Goal: Obtain resource: Obtain resource

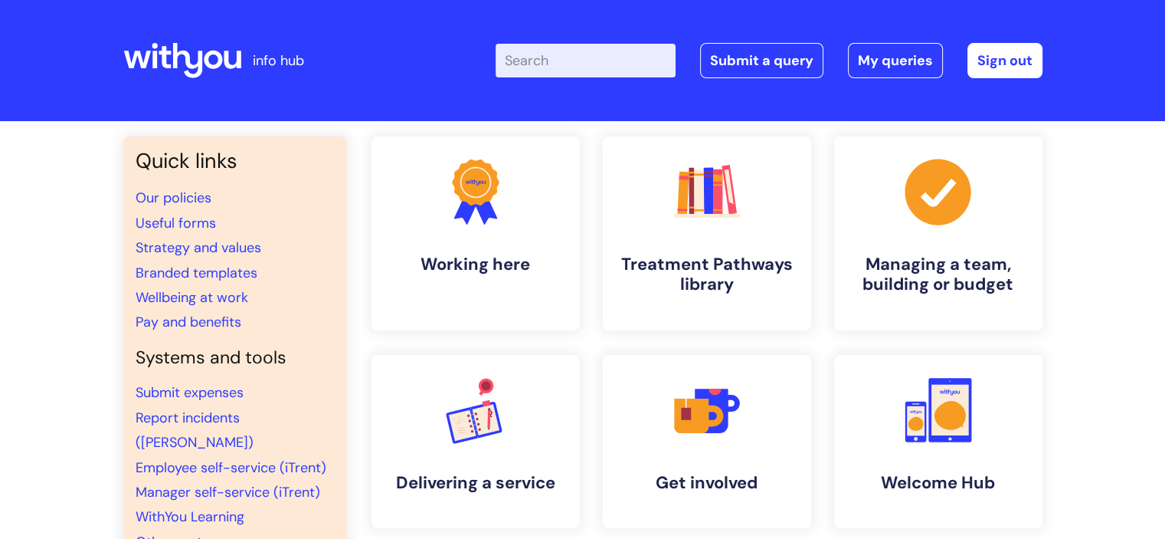
click at [559, 64] on input "Enter your search term here..." at bounding box center [586, 61] width 180 height 34
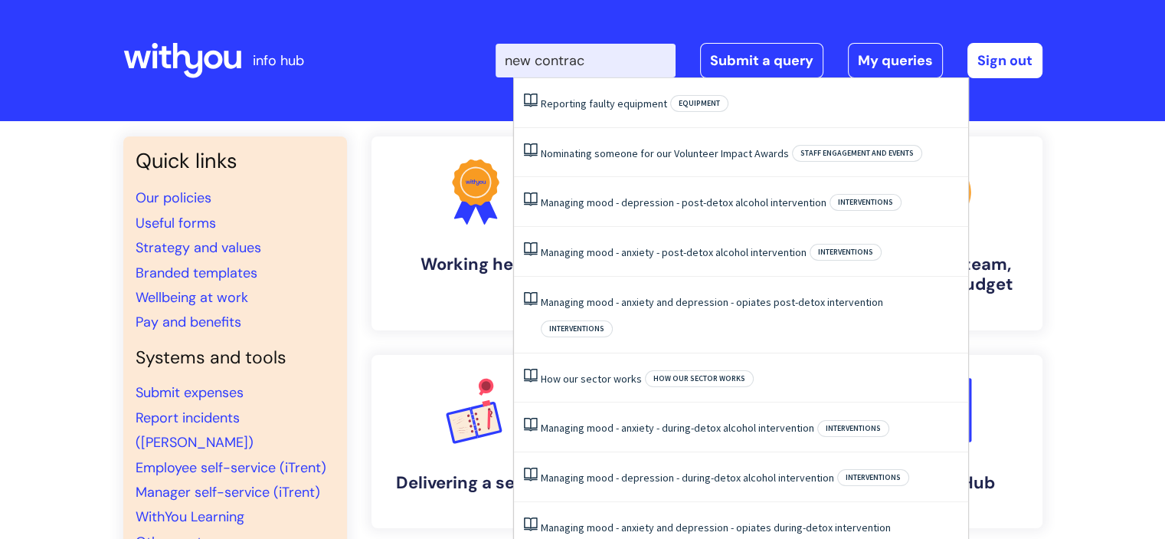
type input "new contract"
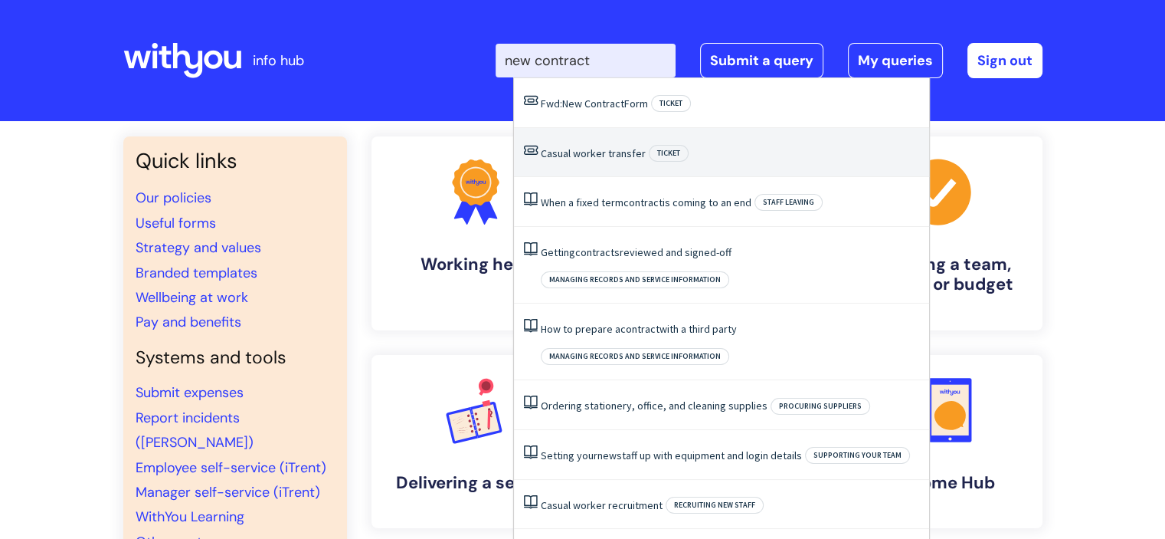
click at [601, 149] on link "Casual worker transfer" at bounding box center [593, 153] width 105 height 14
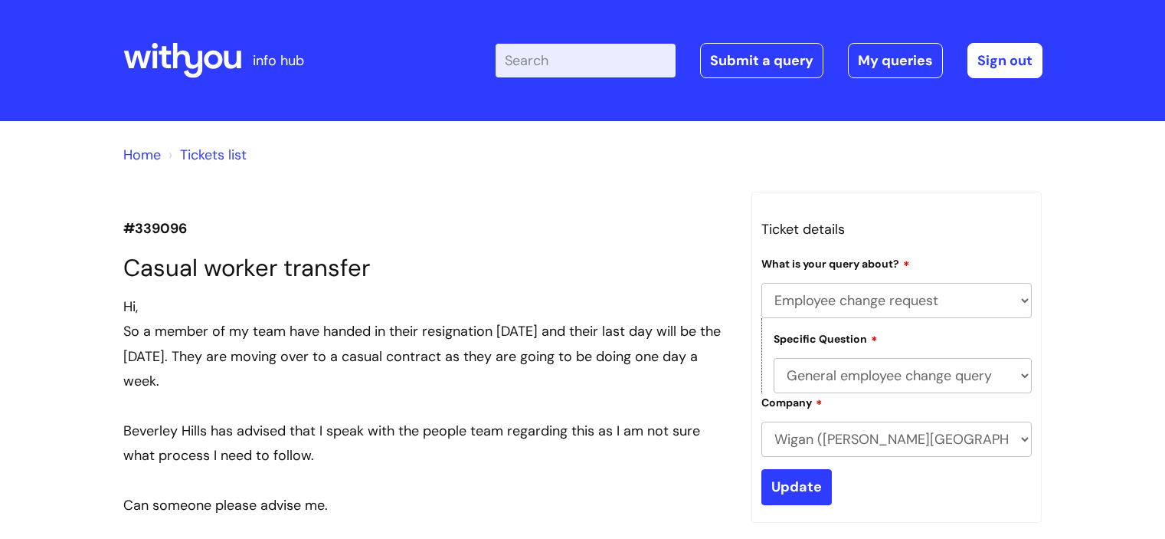
select select "Employee change request"
select select "General employee change query"
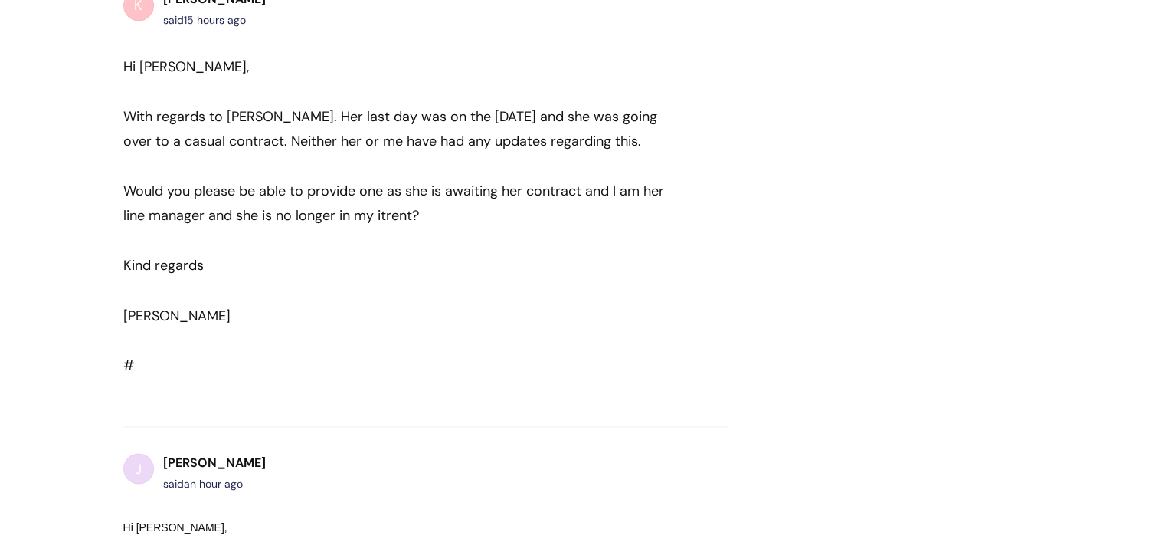
scroll to position [2497, 0]
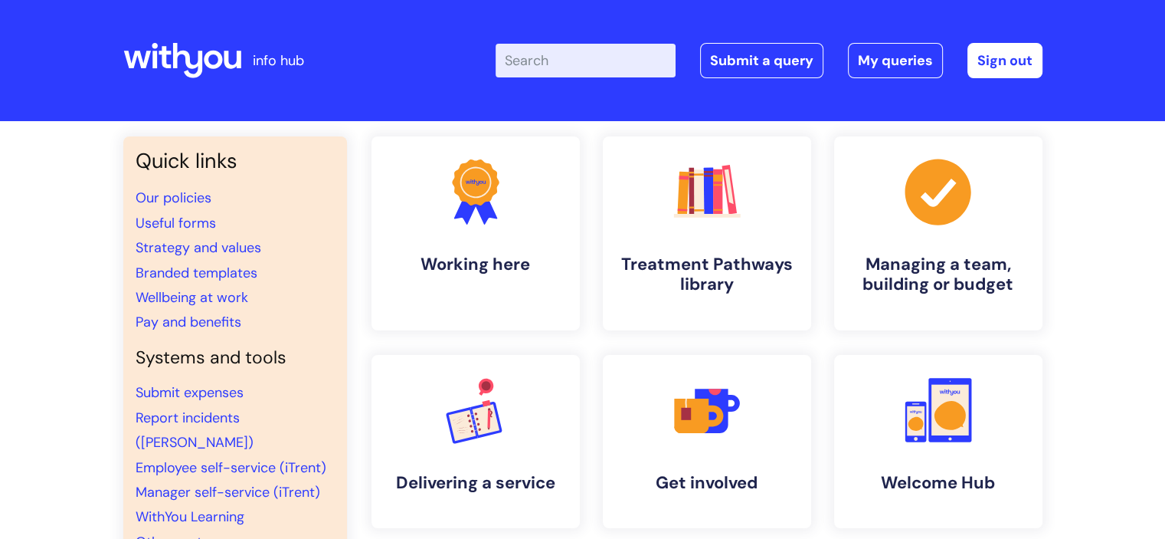
click at [566, 67] on input "Enter your search term here..." at bounding box center [586, 61] width 180 height 34
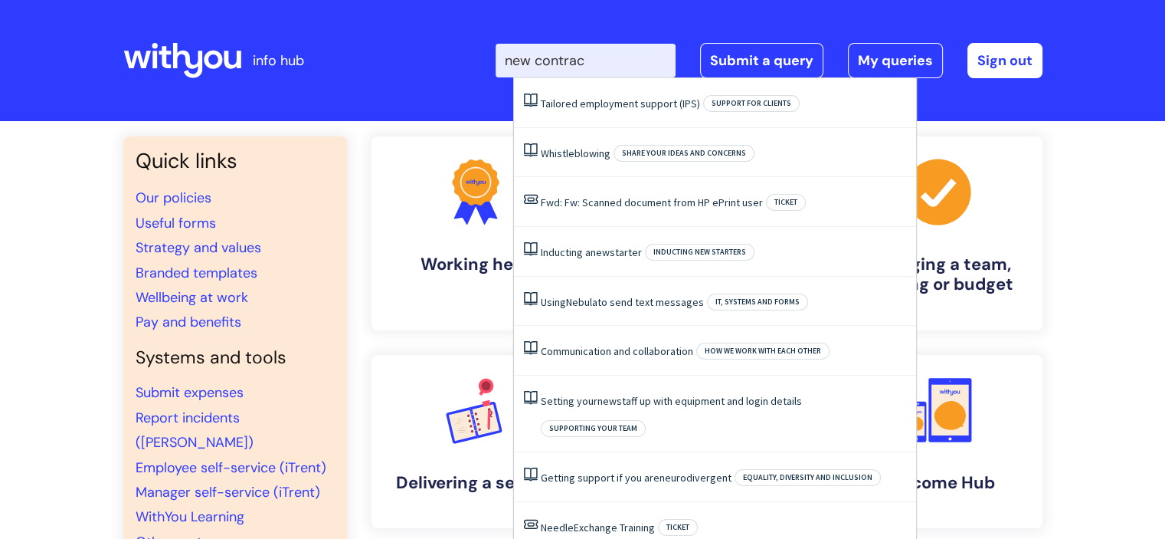
type input "new contract"
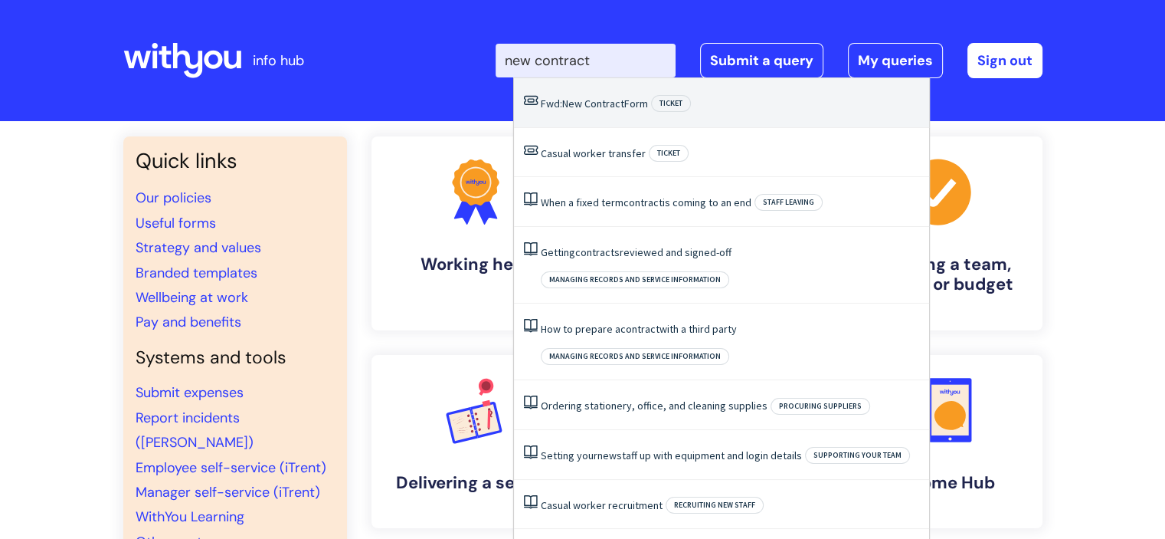
click at [630, 110] on link "Fwd: New Contract Form" at bounding box center [594, 104] width 107 height 14
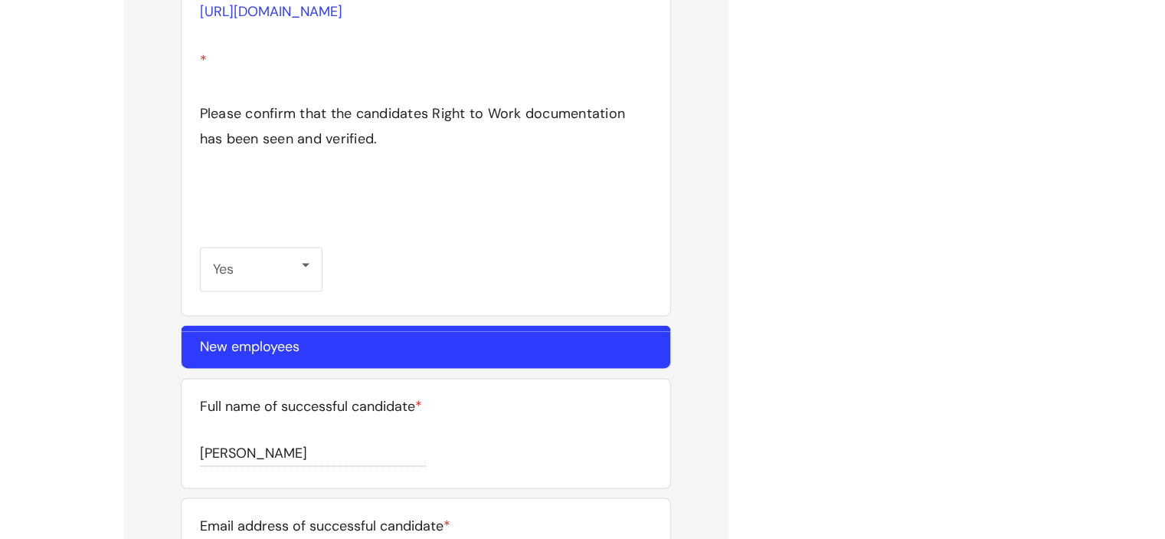
scroll to position [2081, 0]
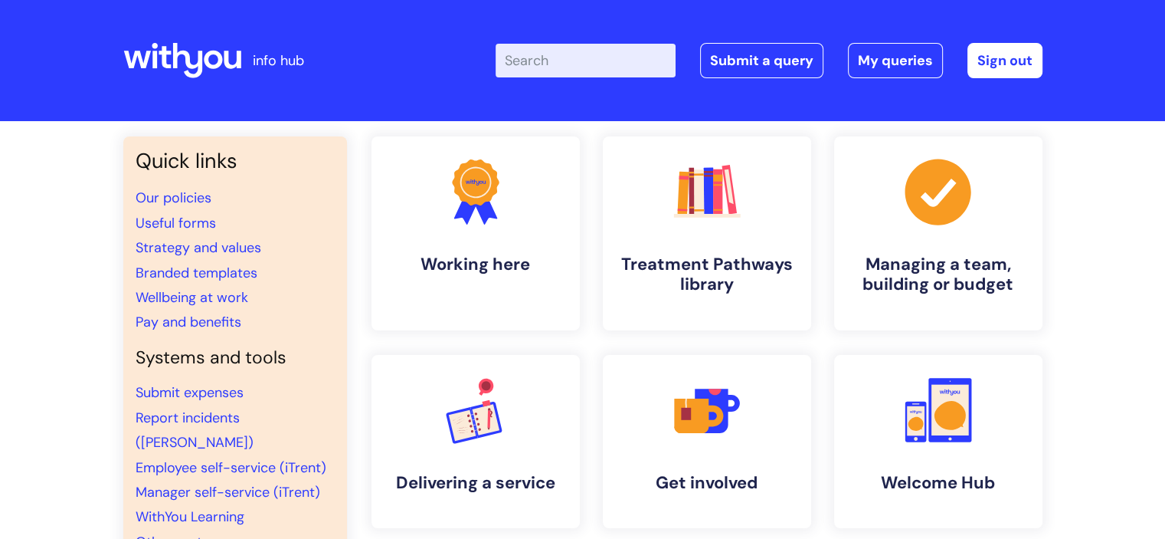
click at [564, 63] on input "Enter your search term here..." at bounding box center [586, 61] width 180 height 34
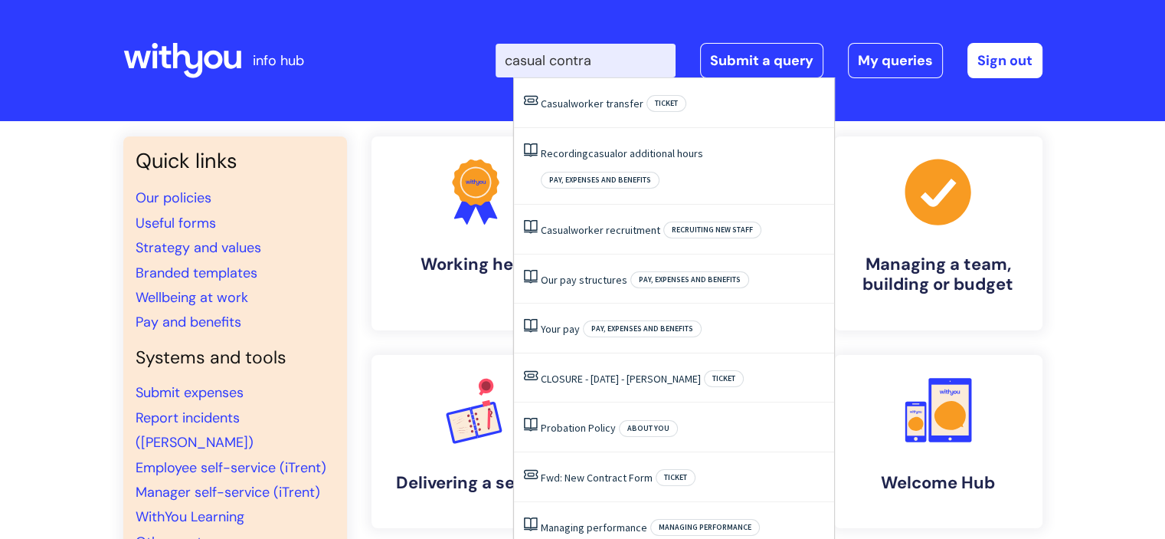
type input "casual contrac"
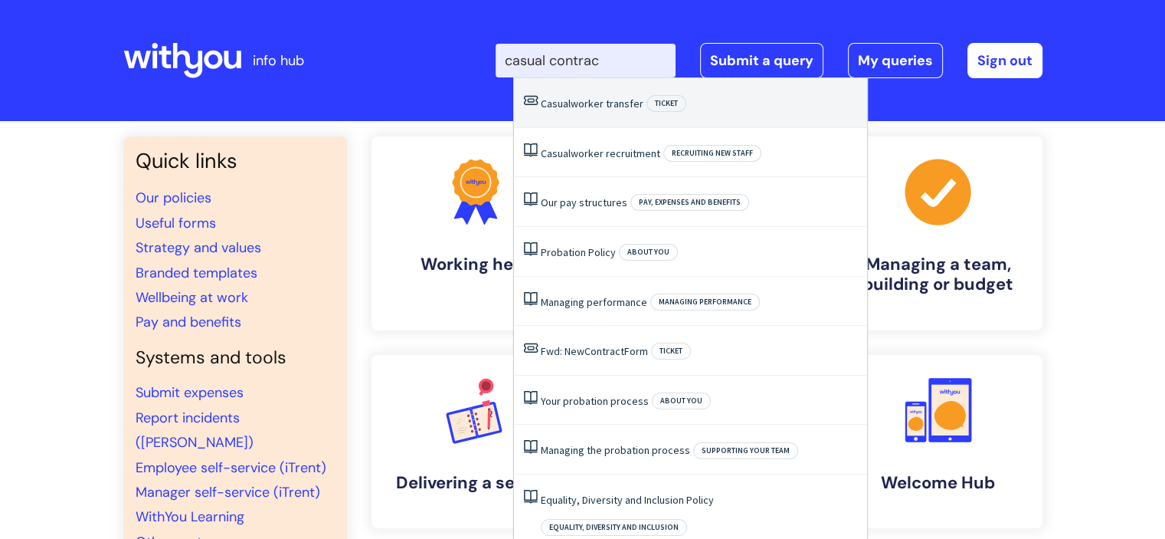
click at [594, 102] on link "Casual worker transfer" at bounding box center [592, 104] width 103 height 14
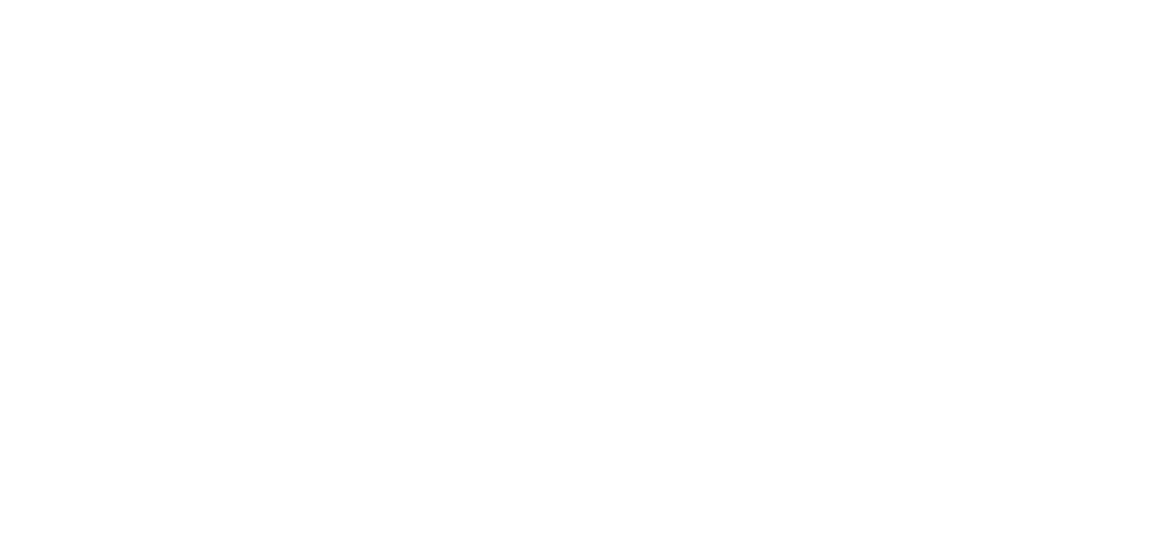
select select "Employee change request"
select select "General employee change query"
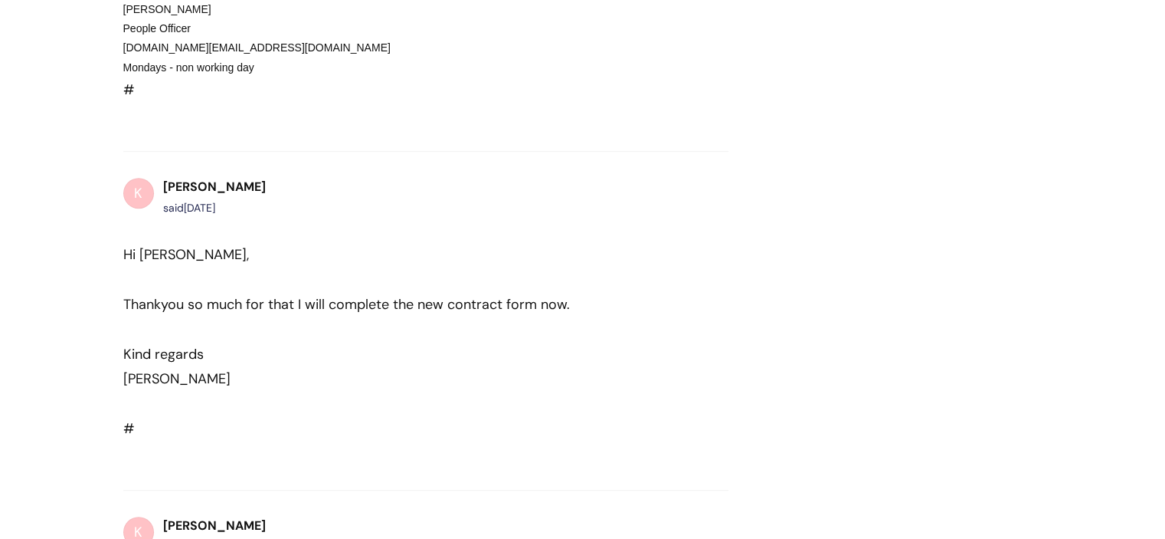
scroll to position [735, 0]
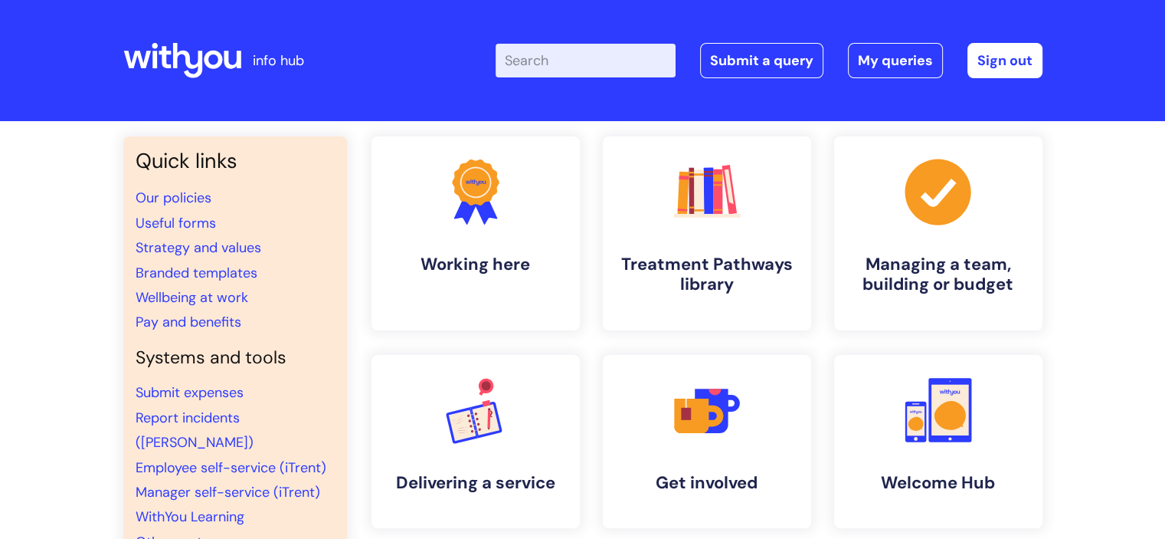
click at [592, 62] on input "Enter your search term here..." at bounding box center [586, 61] width 180 height 34
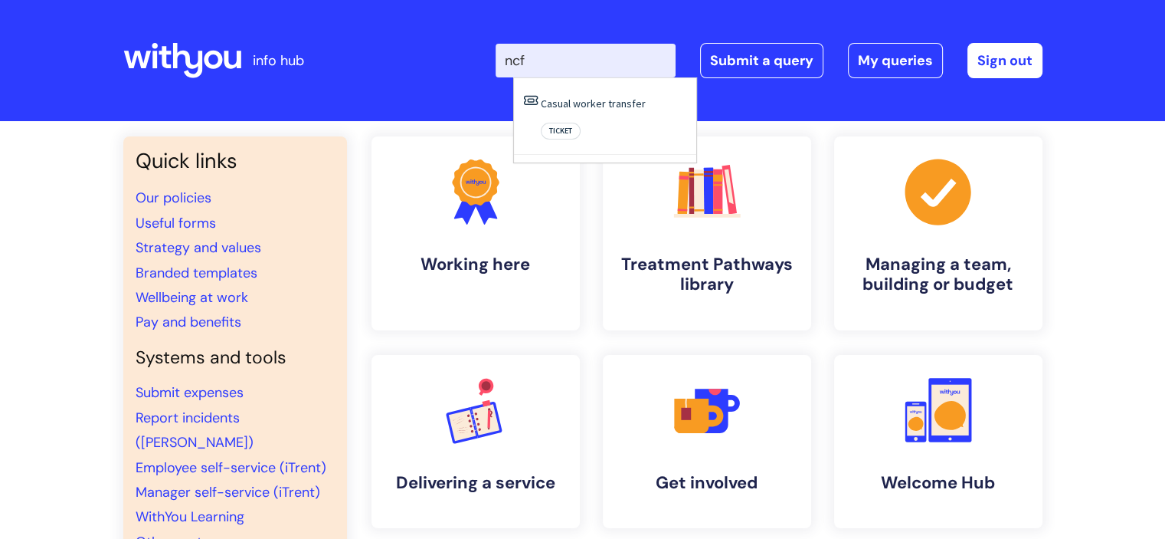
type input "ncf"
click button "Search" at bounding box center [0, 0] width 0 height 0
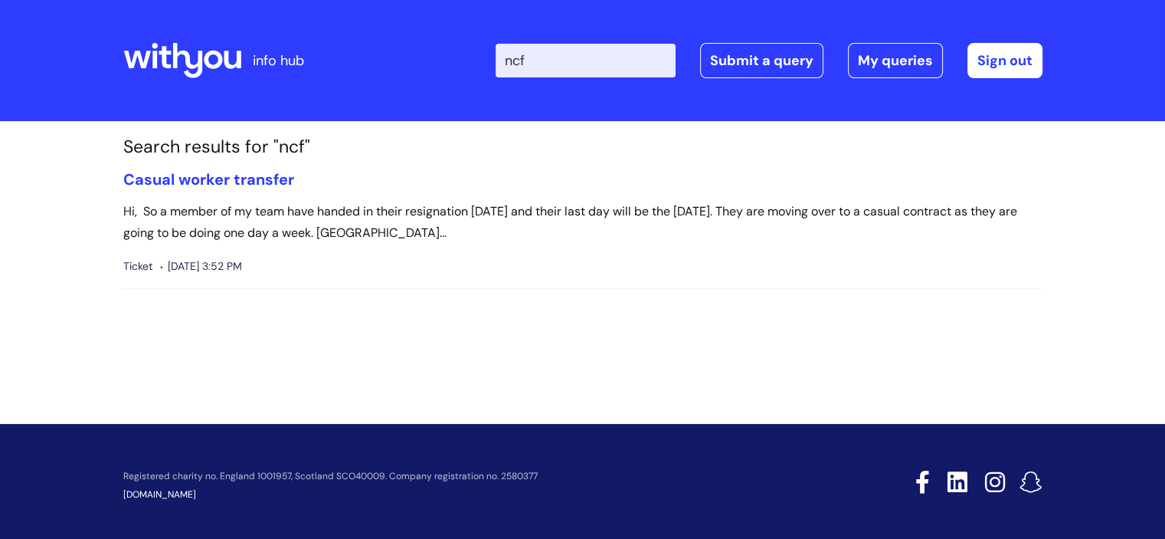
click at [569, 63] on input "ncf" at bounding box center [586, 61] width 180 height 34
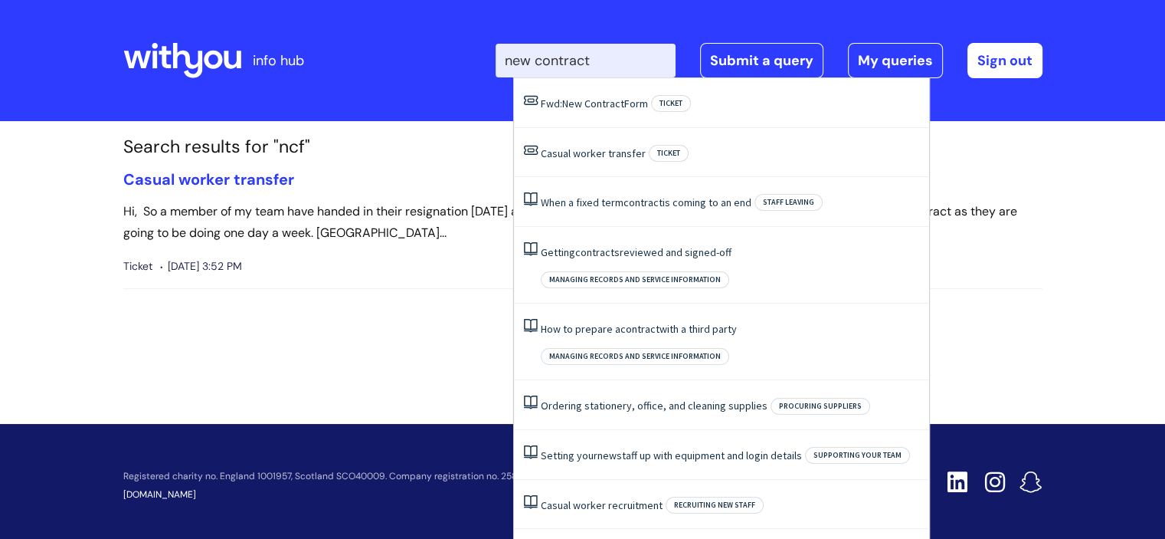
drag, startPoint x: 616, startPoint y: 68, endPoint x: 533, endPoint y: 70, distance: 82.7
click at [533, 70] on input "new contract" at bounding box center [586, 61] width 180 height 34
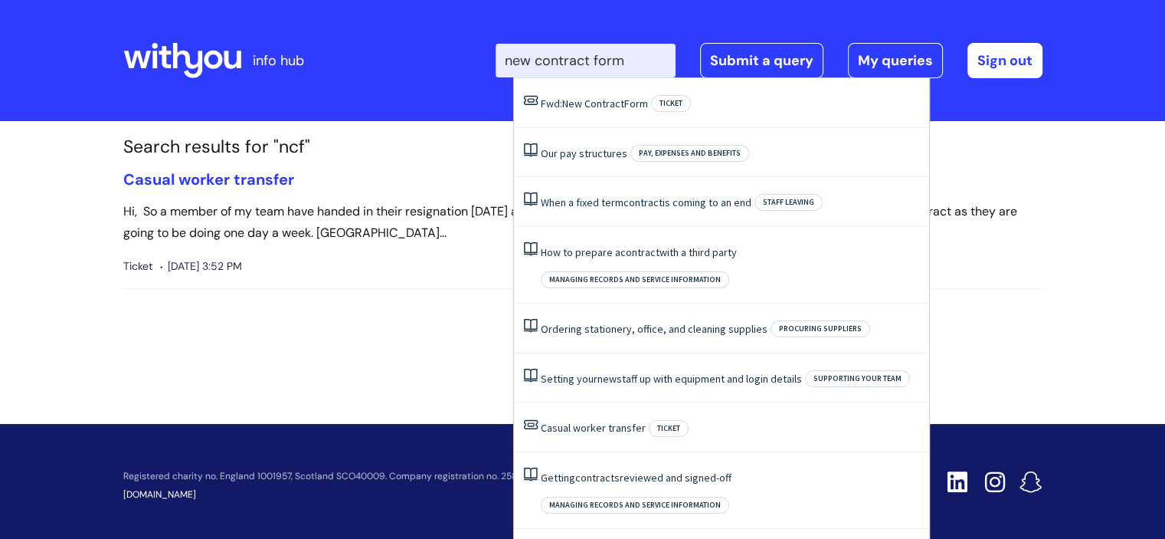
type input "new contract form"
click button "Search" at bounding box center [0, 0] width 0 height 0
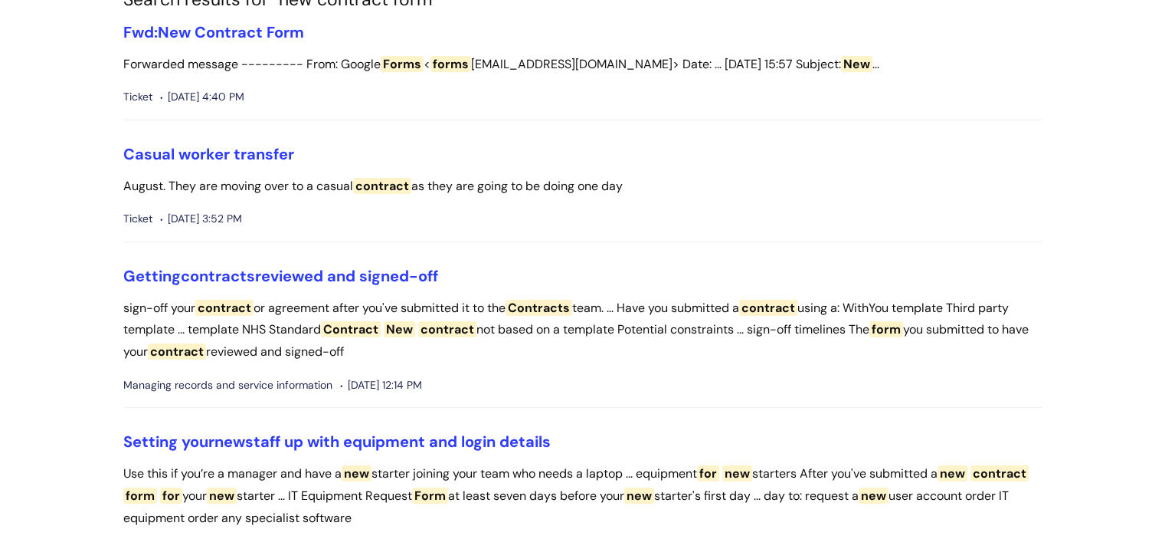
scroll to position [153, 0]
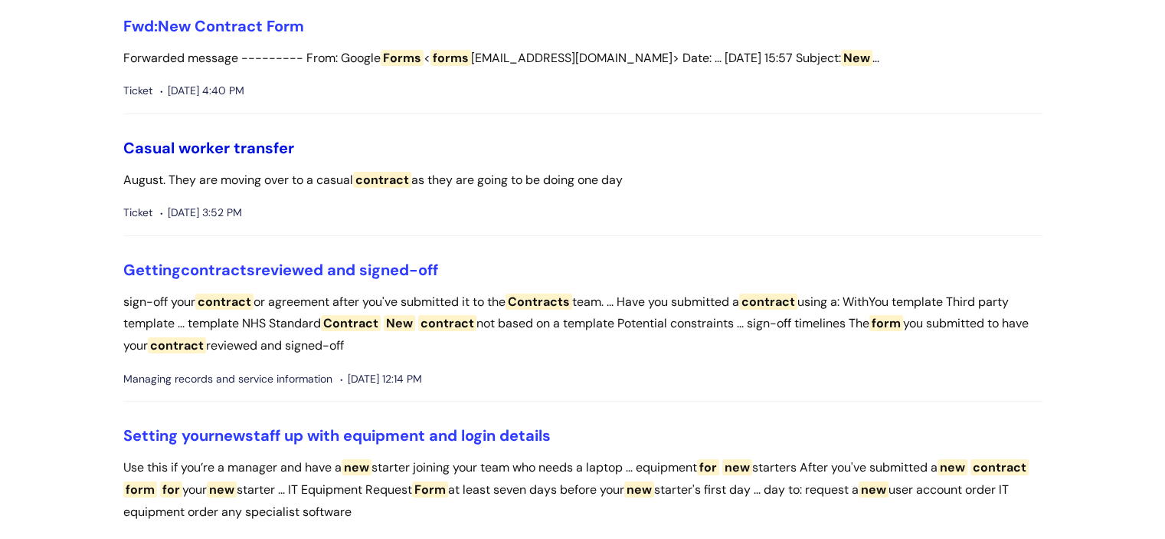
click at [206, 149] on link "Casual worker transfer" at bounding box center [208, 148] width 171 height 20
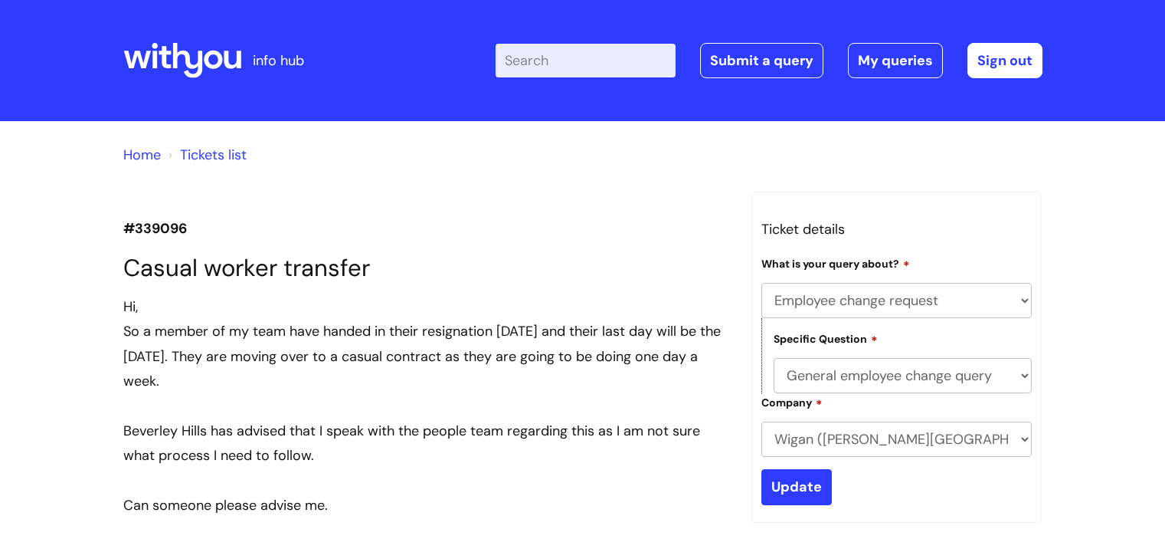
select select "Employee change request"
select select "General employee change query"
click at [607, 49] on input "Enter your search term here..." at bounding box center [586, 61] width 180 height 34
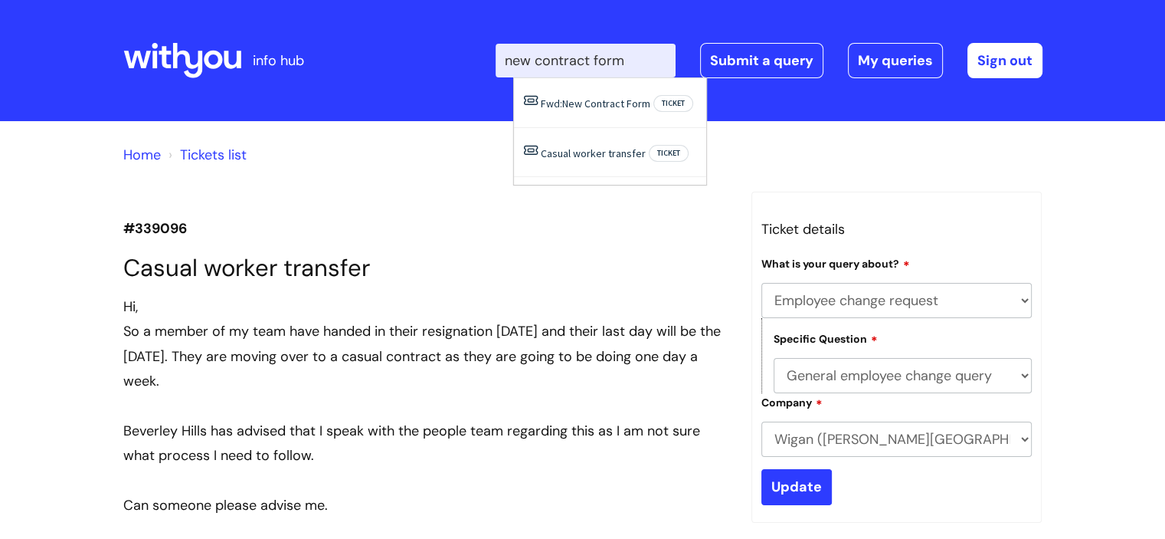
type input "new contract form"
click button "Search" at bounding box center [0, 0] width 0 height 0
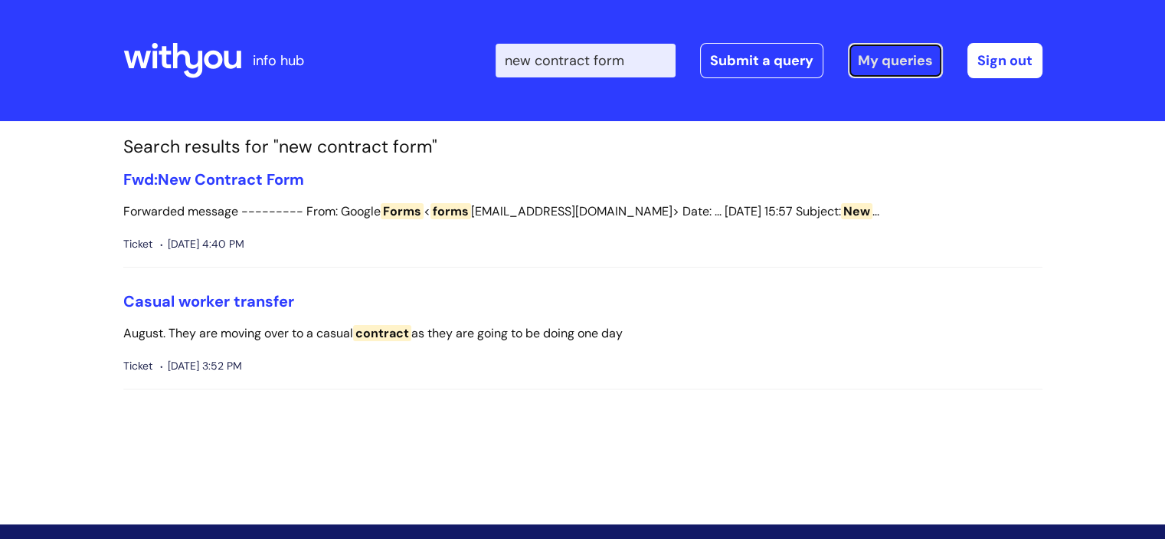
click at [886, 51] on link "My queries" at bounding box center [895, 60] width 95 height 35
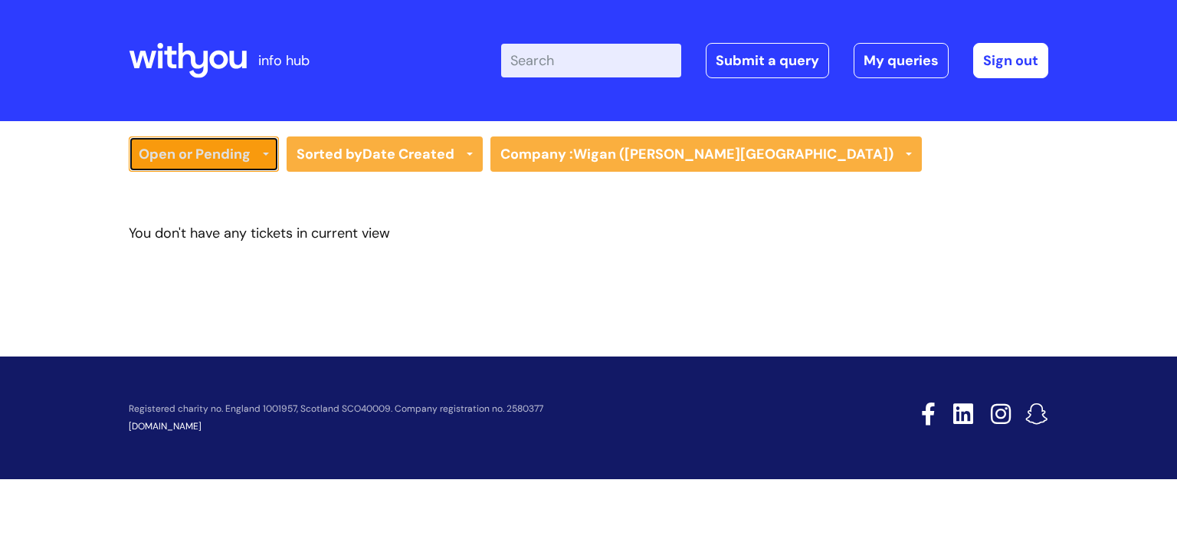
click at [207, 162] on link "Open or Pending" at bounding box center [204, 153] width 150 height 35
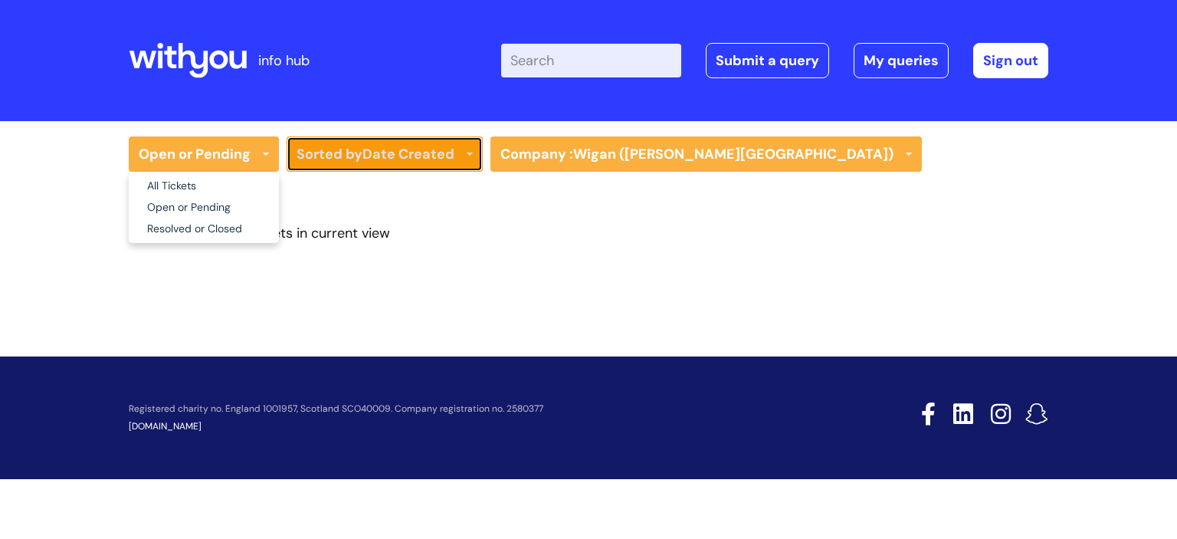
click at [350, 162] on link "Sorted by Date Created" at bounding box center [385, 153] width 196 height 35
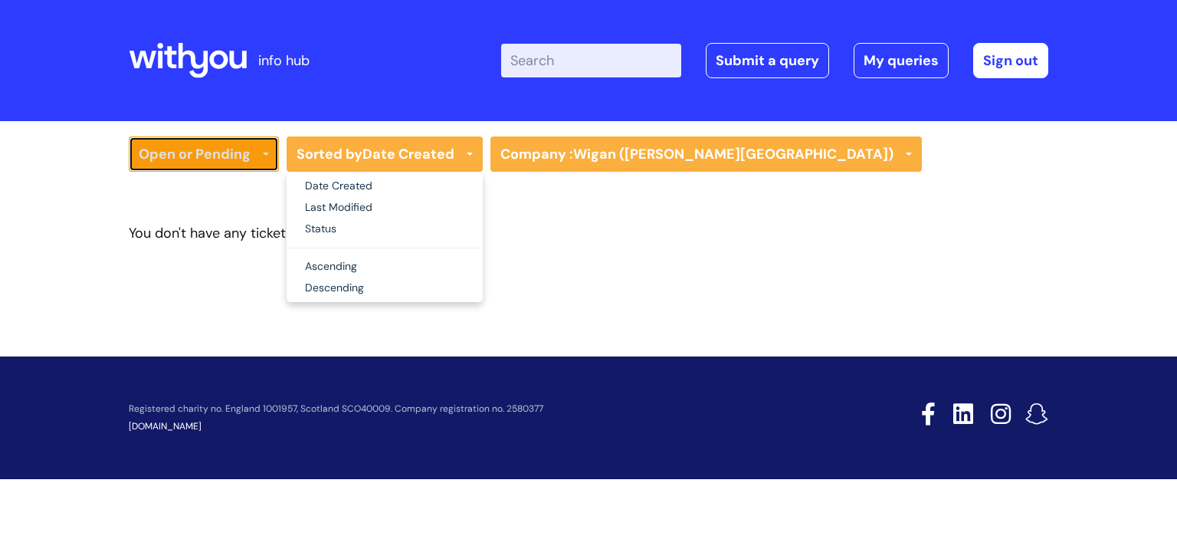
click at [195, 158] on link "Open or Pending" at bounding box center [204, 153] width 150 height 35
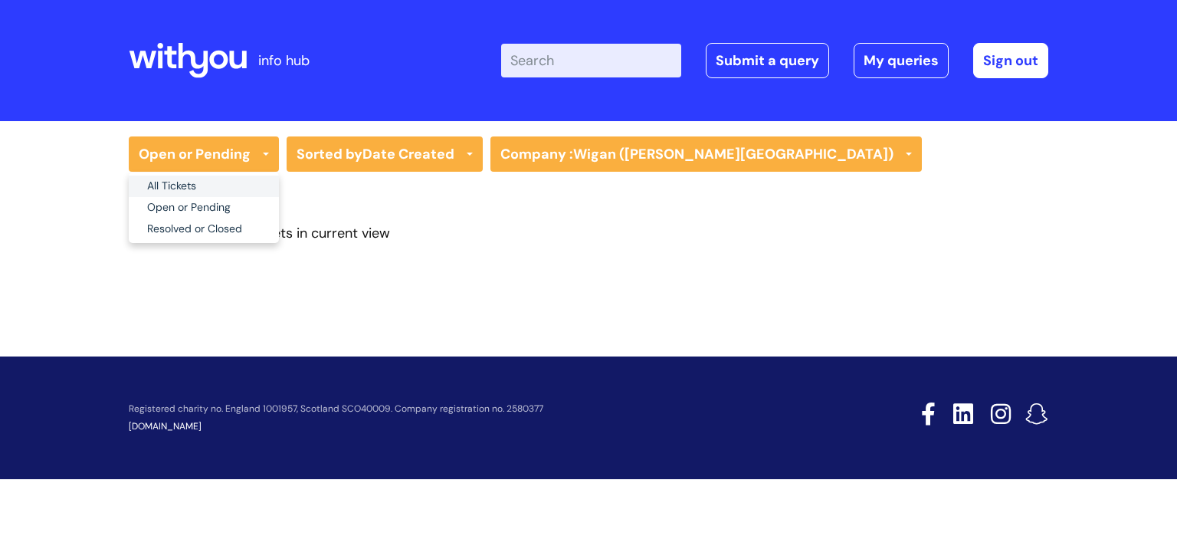
click at [175, 184] on link "All Tickets" at bounding box center [204, 185] width 150 height 21
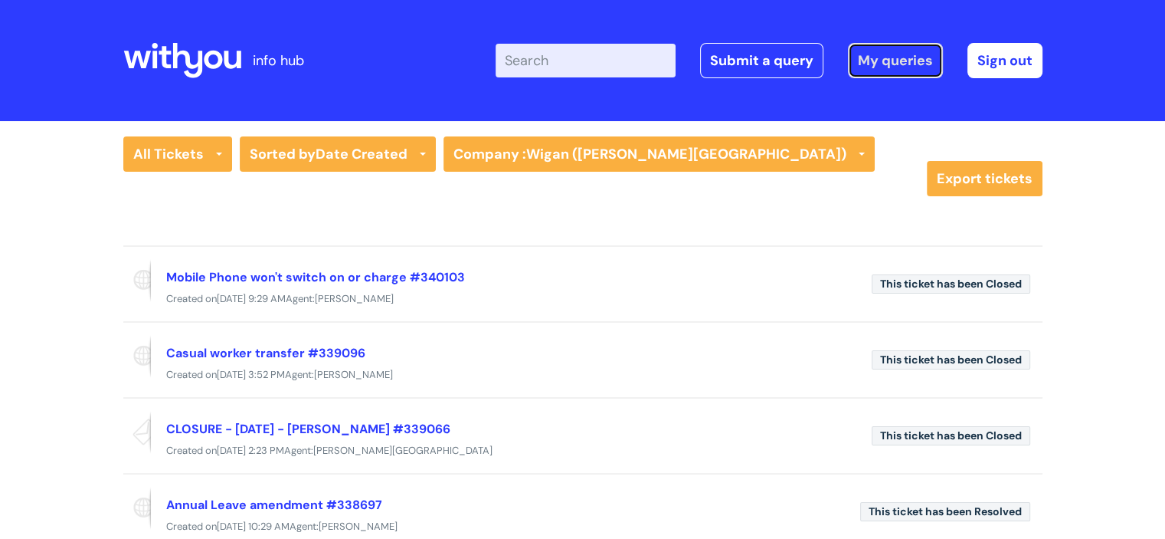
click at [911, 65] on link "My queries" at bounding box center [895, 60] width 95 height 35
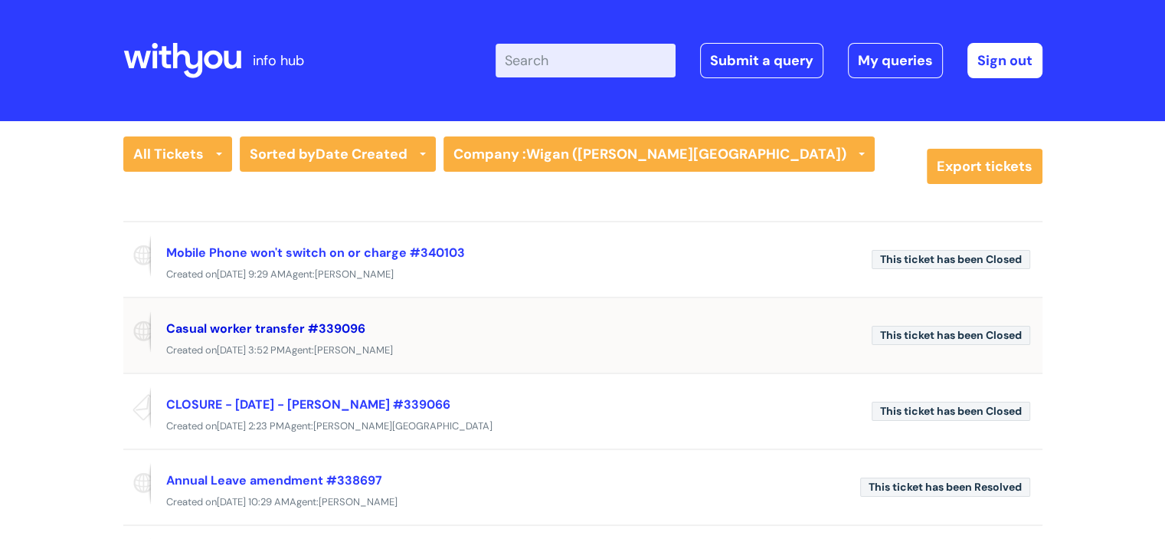
click at [283, 327] on link "Casual worker transfer #339096" at bounding box center [265, 328] width 199 height 16
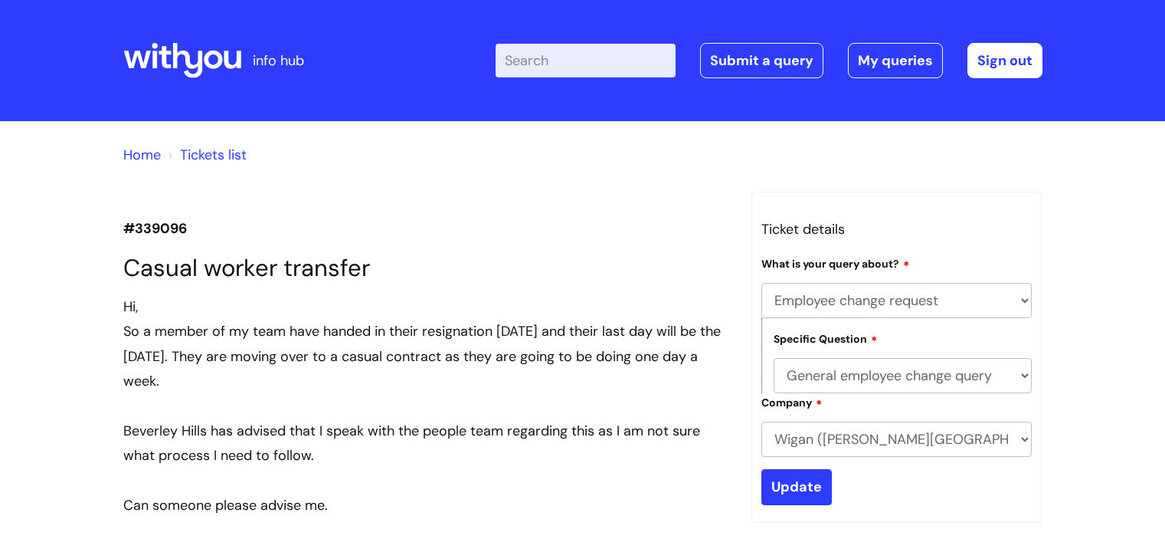
select select "Employee change request"
select select "General employee change query"
click at [745, 68] on link "Submit a query" at bounding box center [761, 60] width 123 height 35
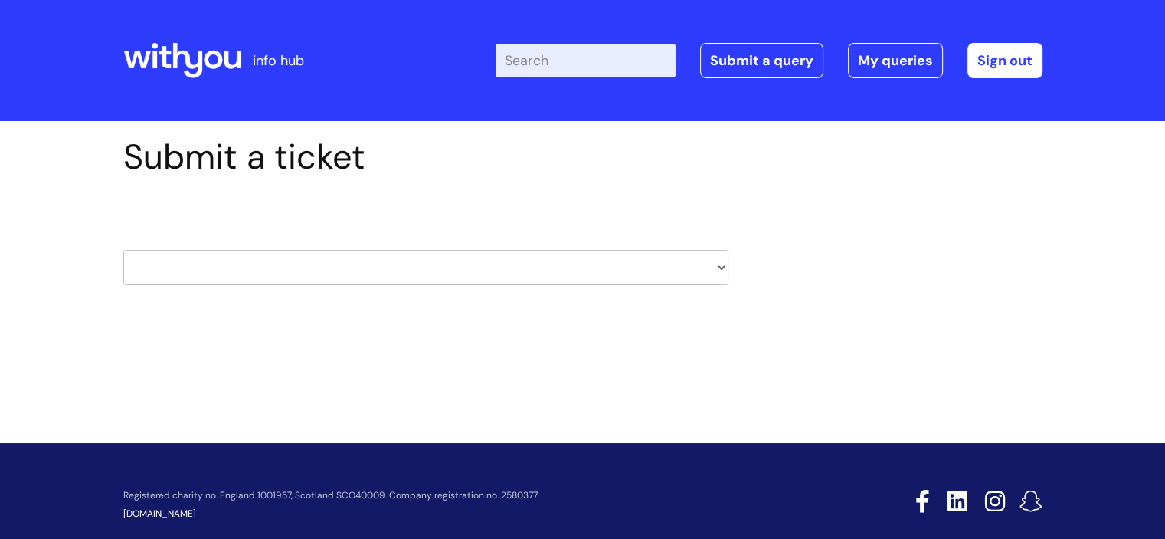
click at [592, 64] on input "Enter your search term here..." at bounding box center [586, 61] width 180 height 34
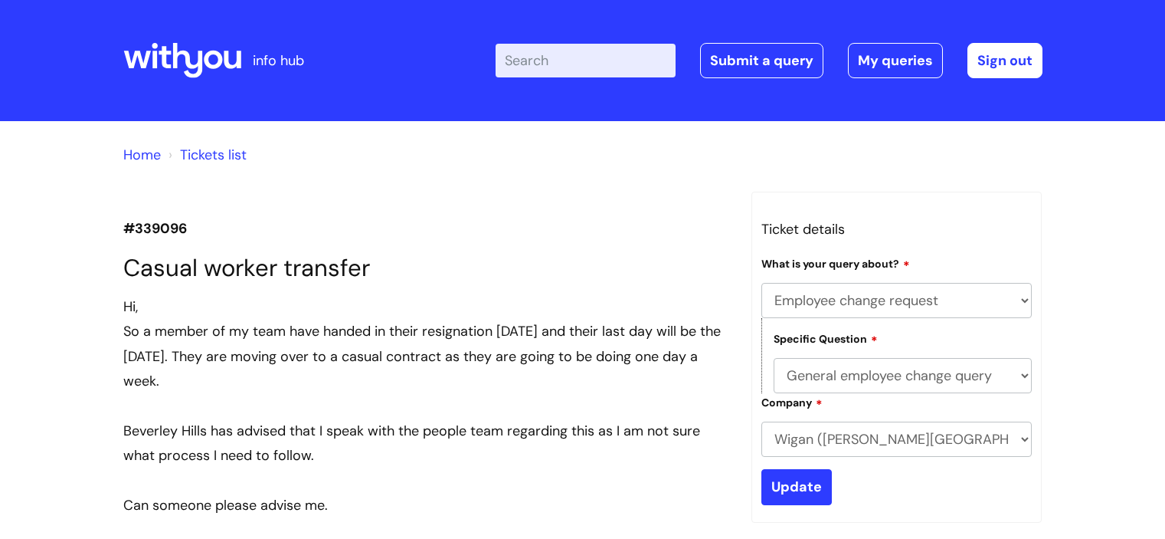
select select "Employee change request"
select select "General employee change query"
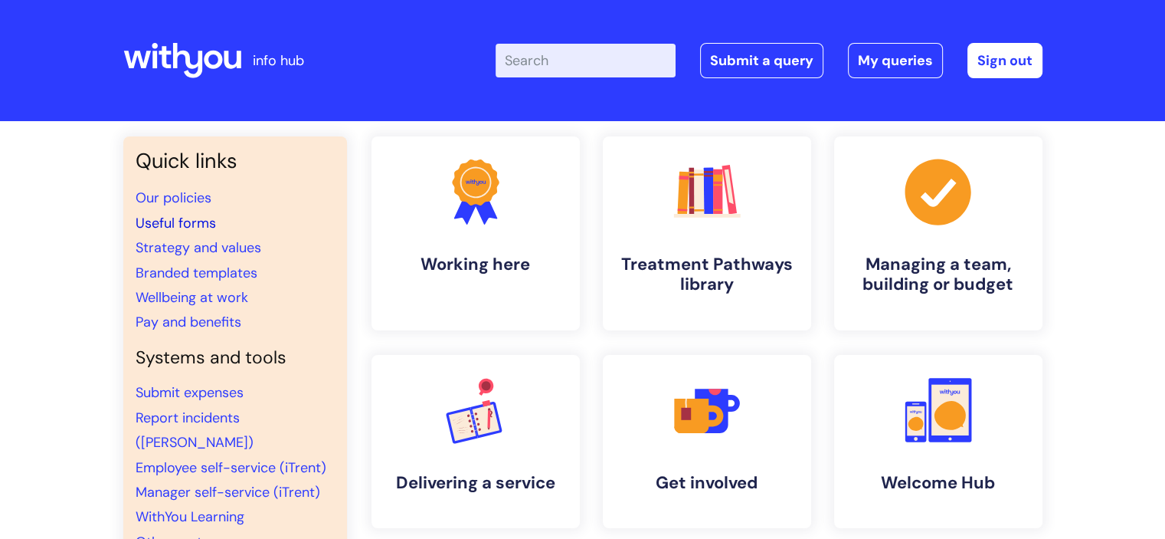
click at [193, 221] on link "Useful forms" at bounding box center [176, 223] width 80 height 18
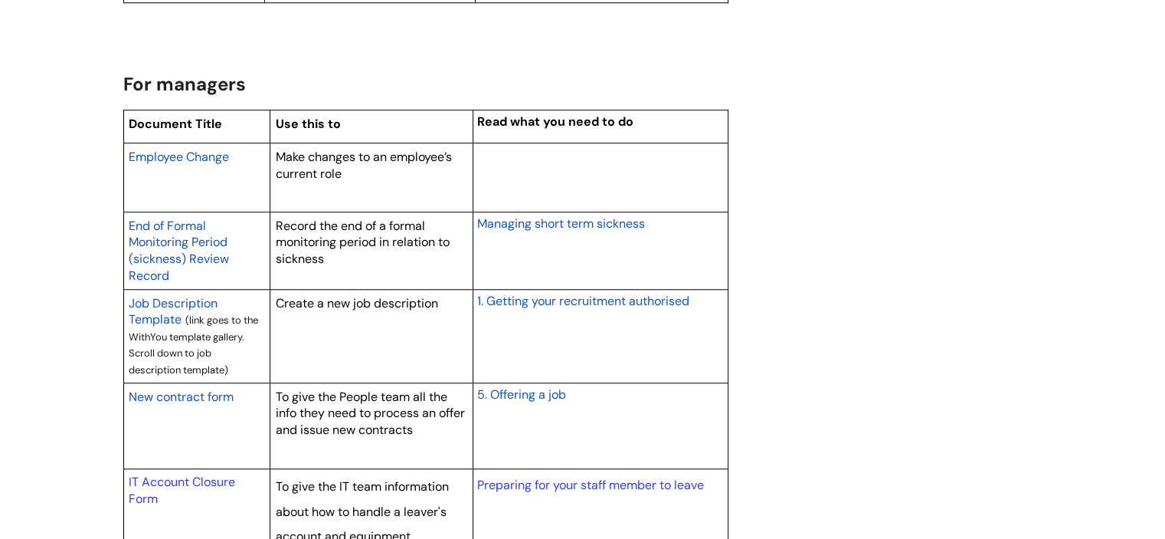
scroll to position [1302, 0]
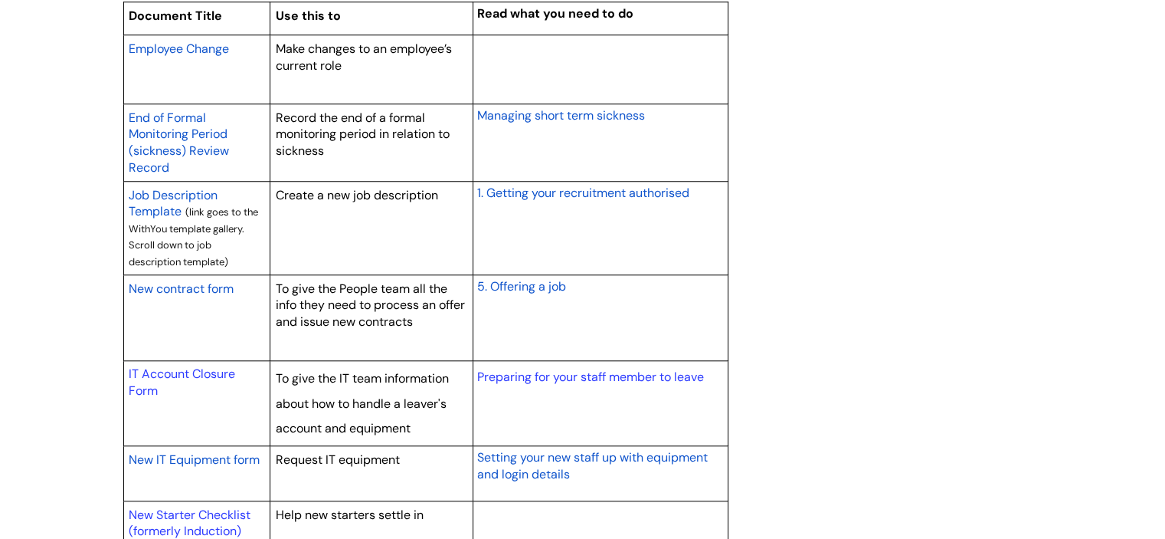
click at [190, 286] on span "New contract form" at bounding box center [181, 288] width 105 height 16
